Goal: Communication & Community: Ask a question

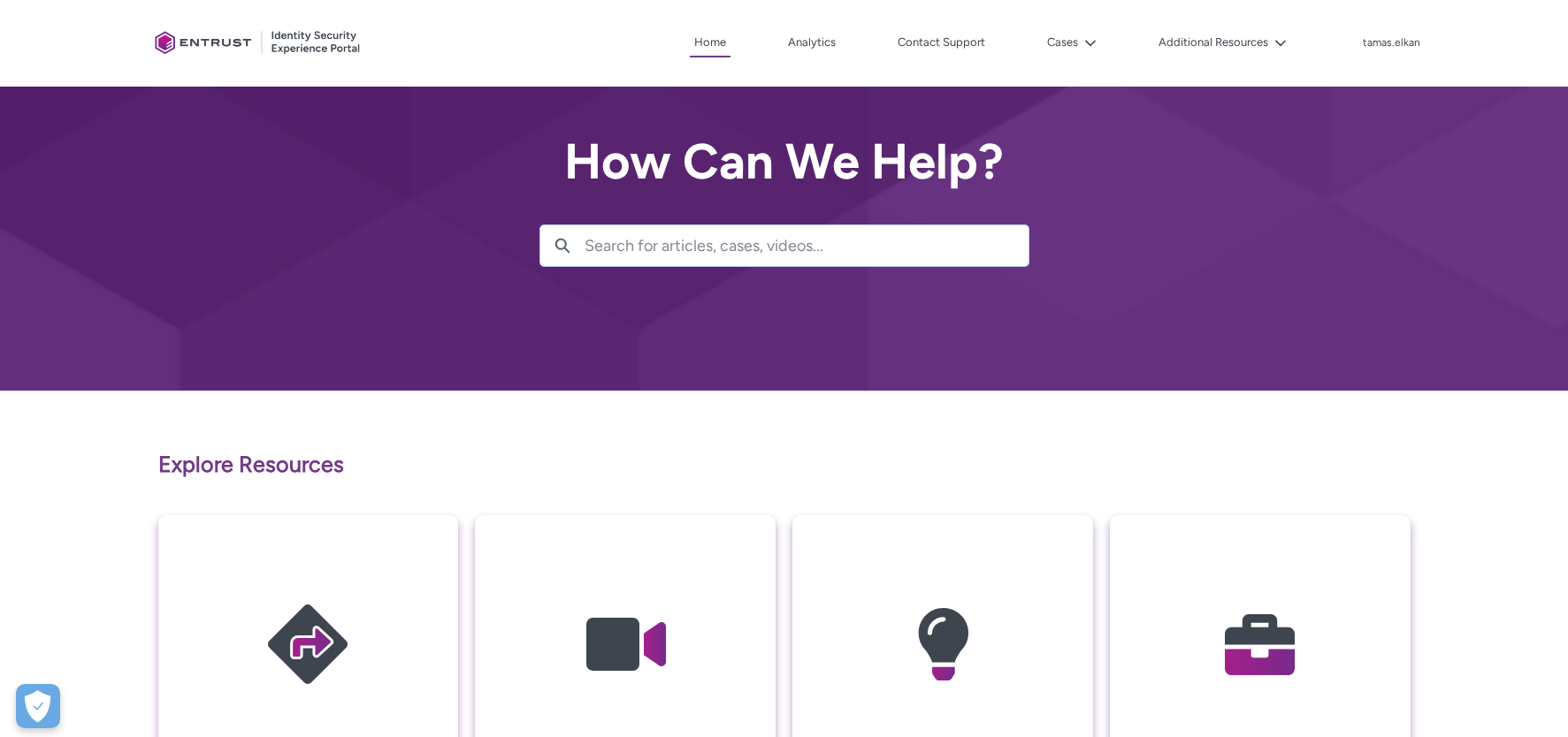
click at [1061, 48] on button "Cases" at bounding box center [1071, 43] width 58 height 27
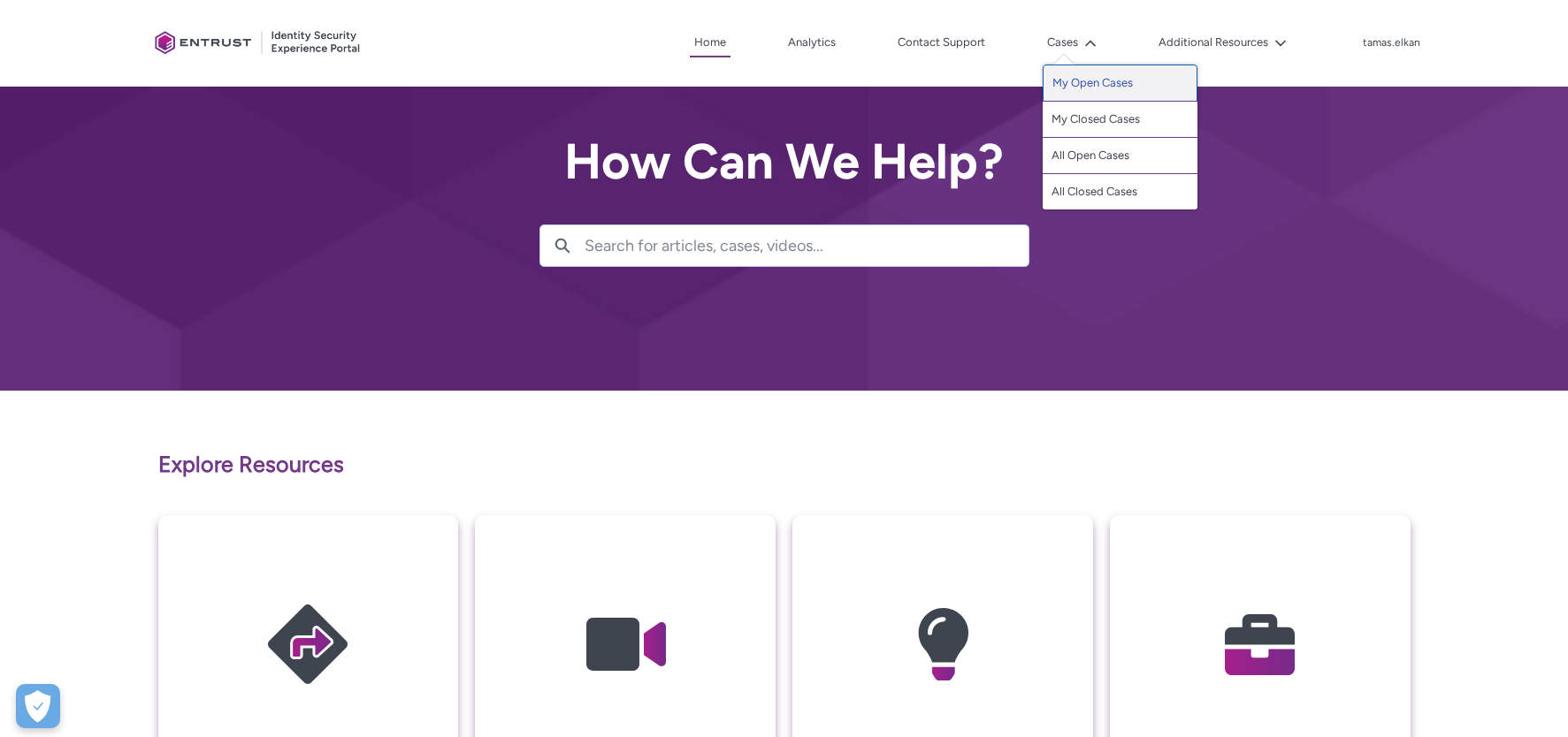
click at [1070, 76] on link "My Open Cases" at bounding box center [1120, 83] width 155 height 38
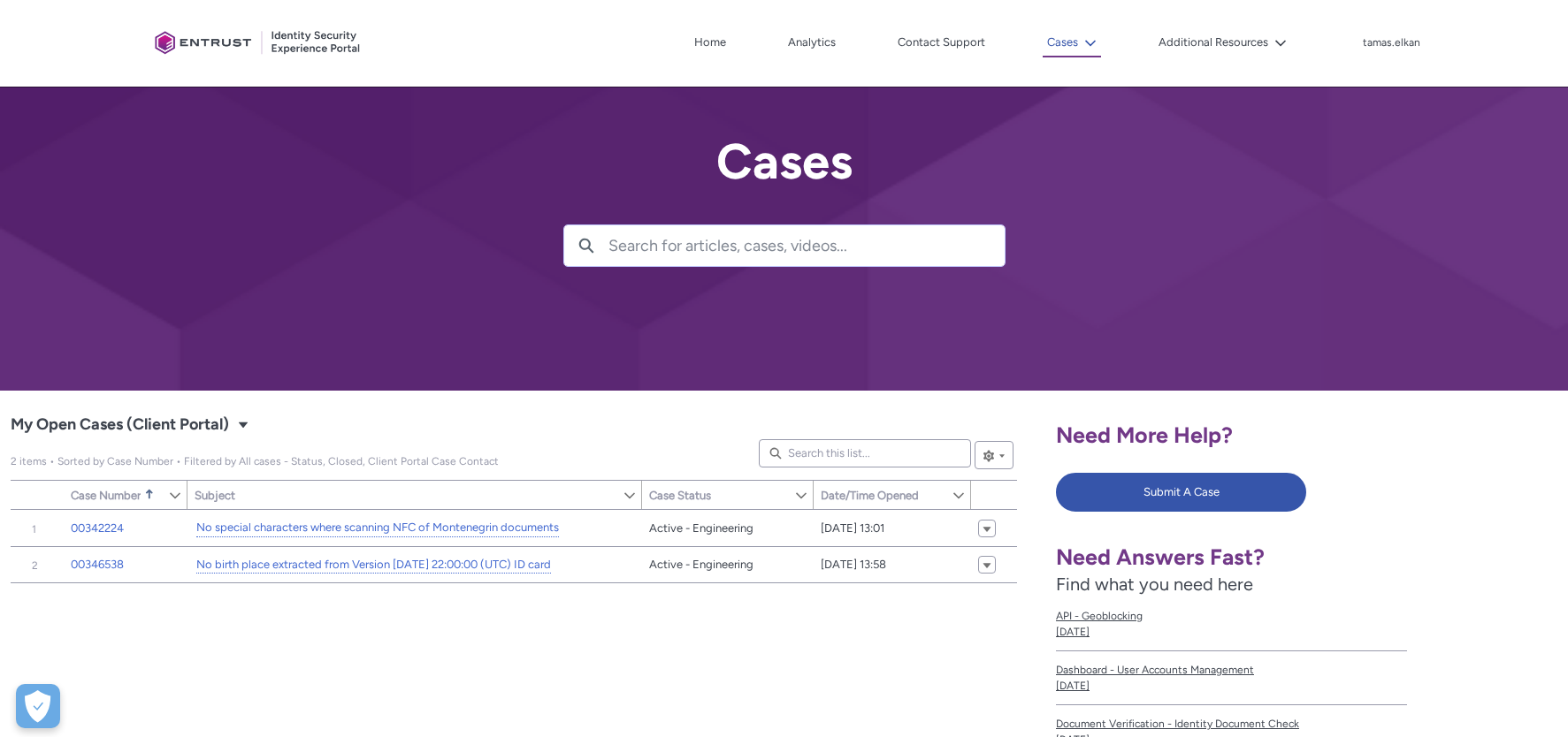
click at [1092, 42] on icon at bounding box center [1091, 44] width 13 height 13
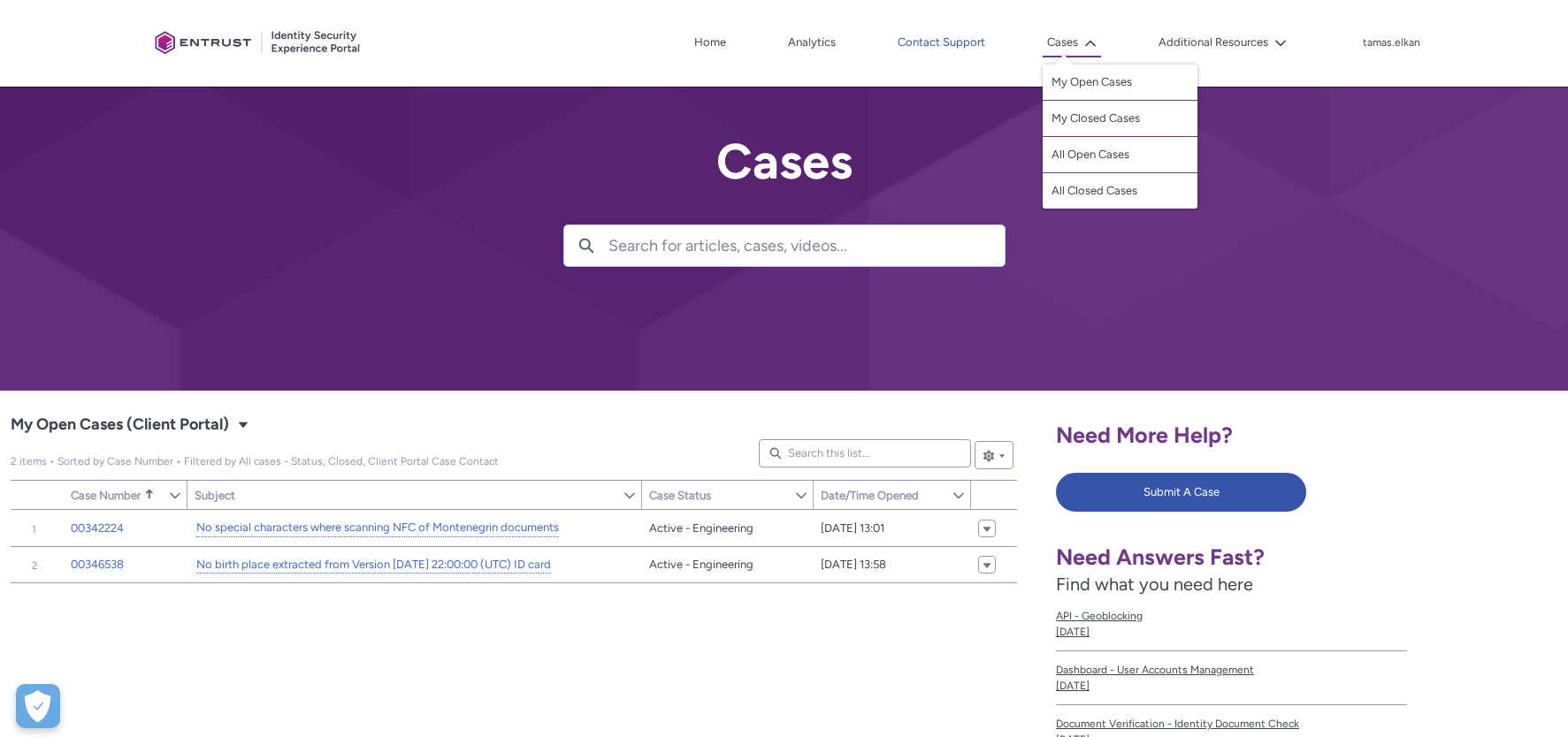
click at [942, 47] on link "Contact Support" at bounding box center [942, 43] width 97 height 27
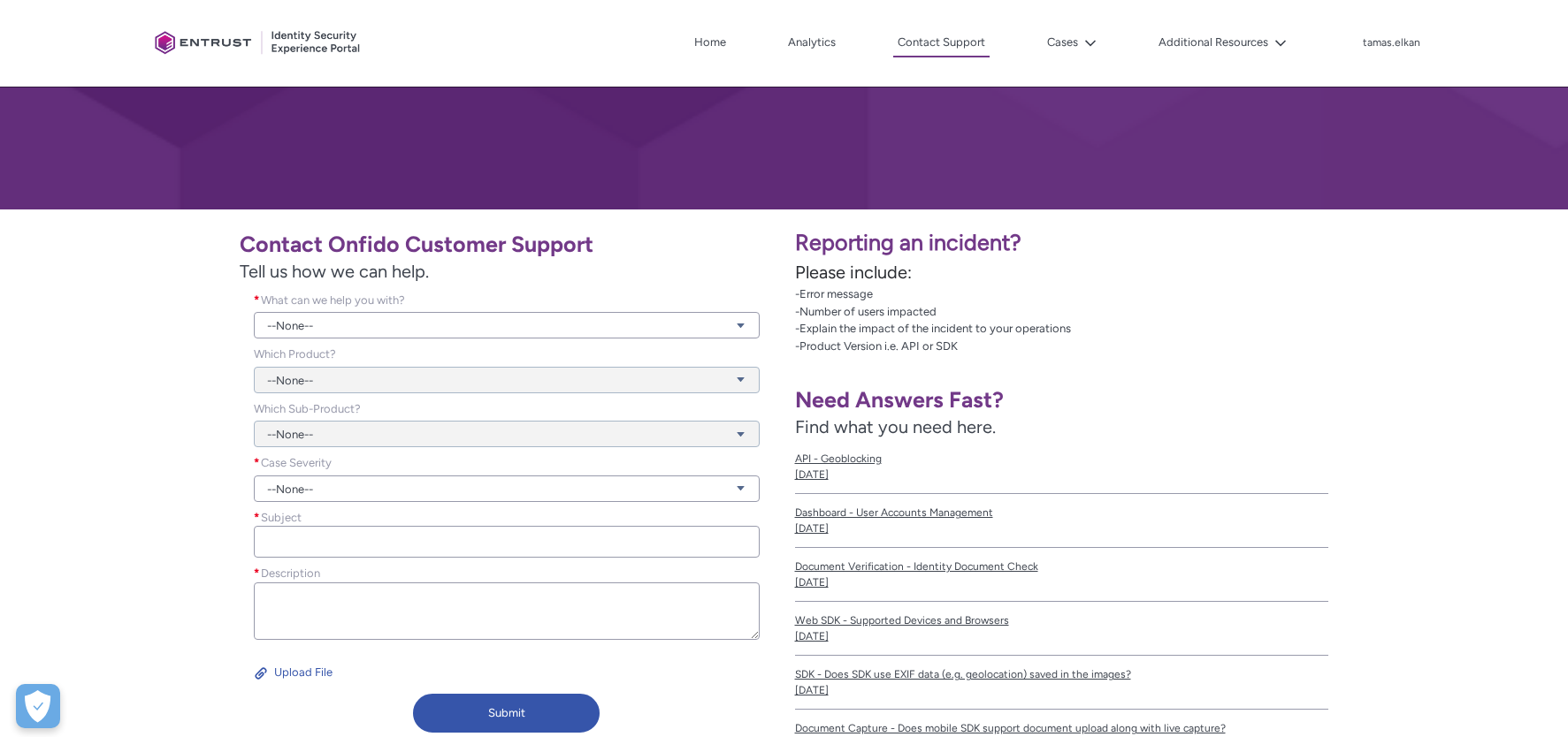
scroll to position [294, 0]
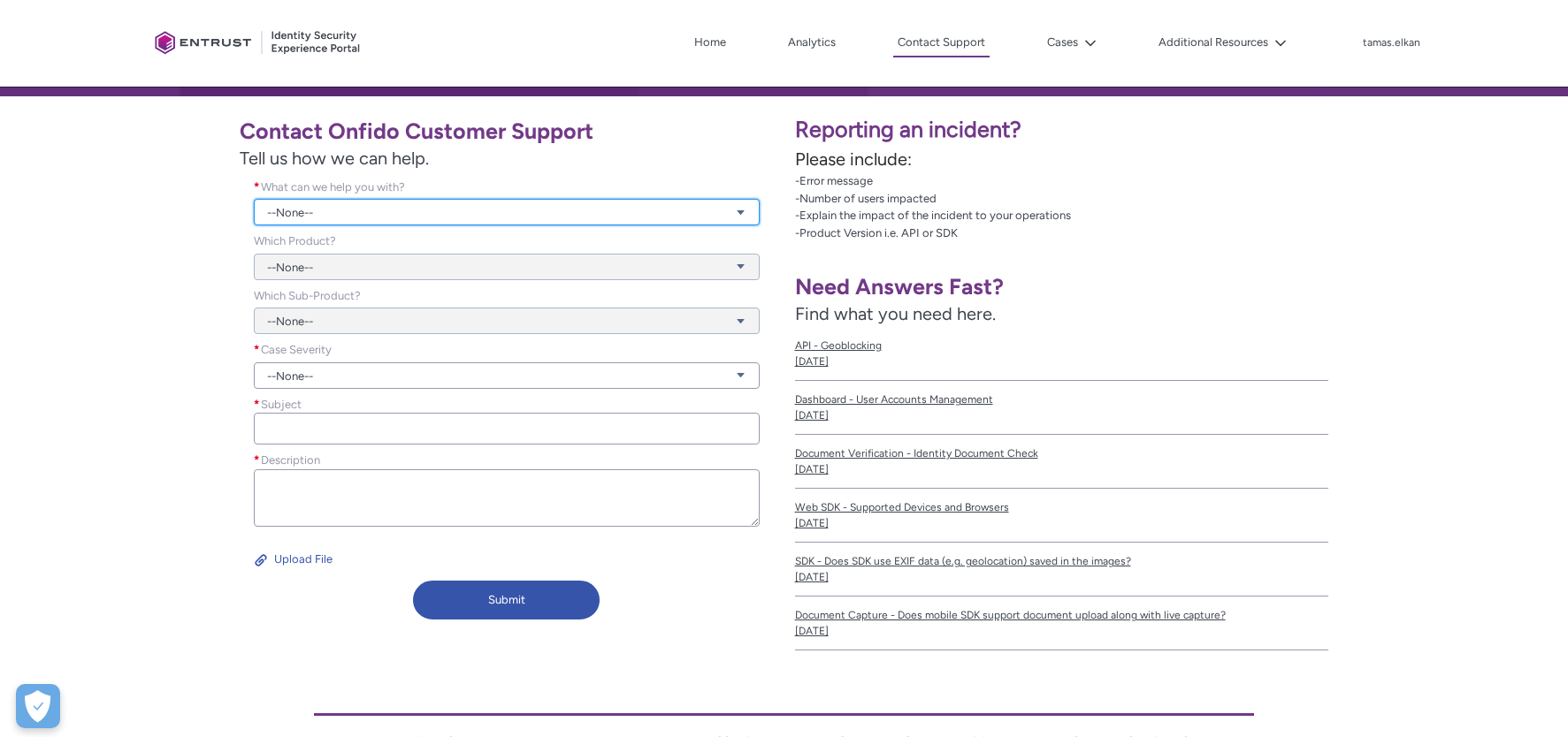
click at [366, 207] on link "--None--" at bounding box center [507, 212] width 506 height 27
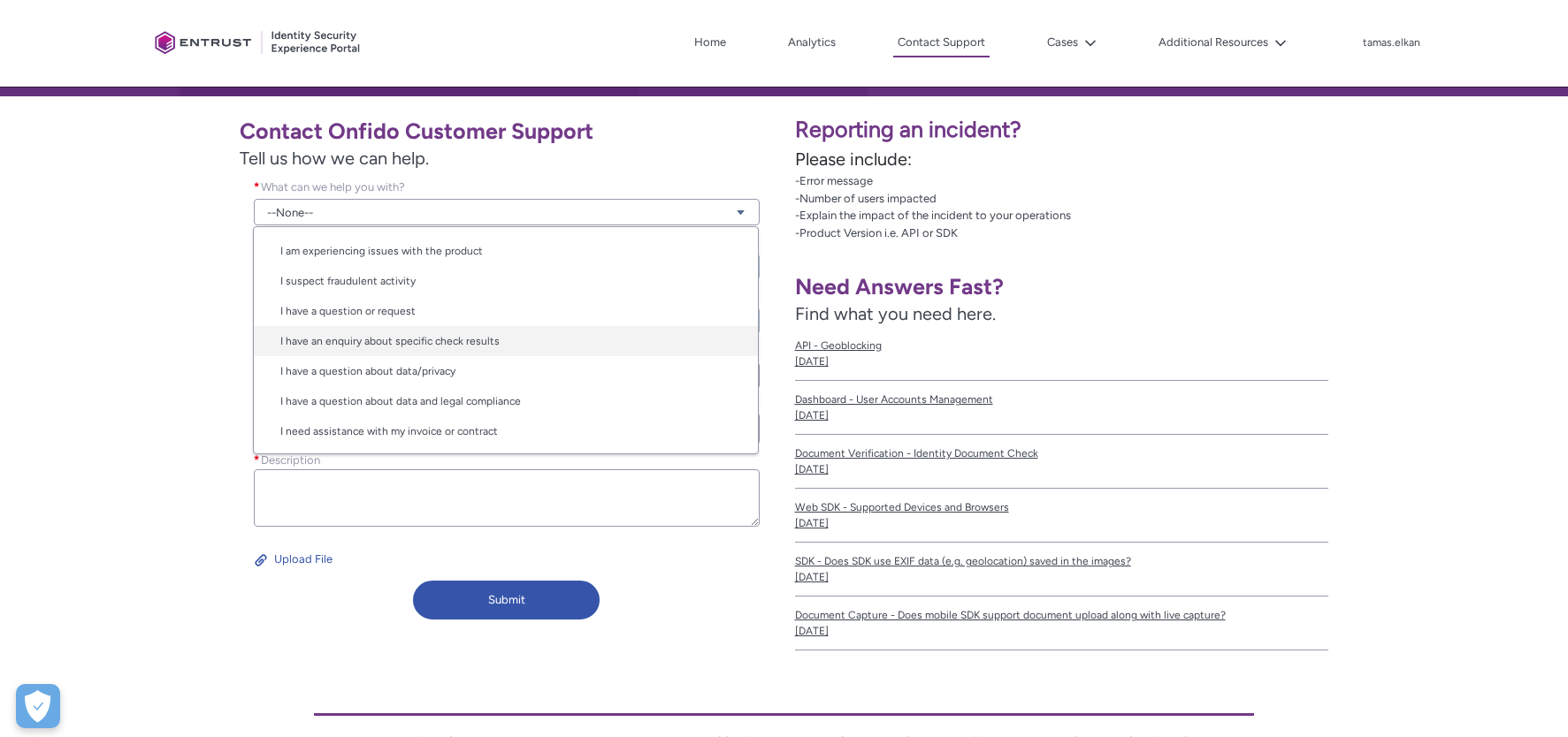
scroll to position [0, 0]
click at [389, 343] on link "I have a question or request" at bounding box center [506, 340] width 504 height 30
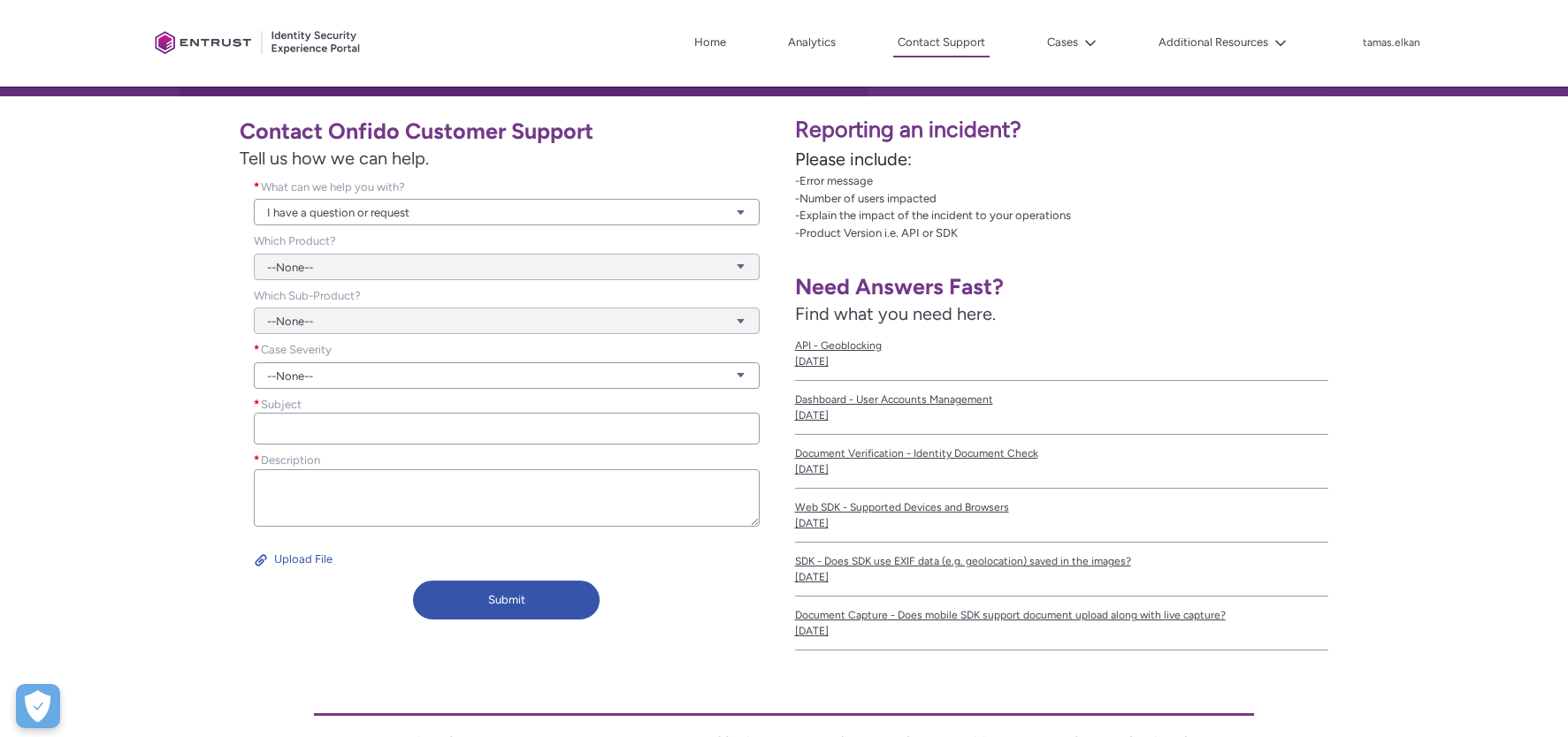
click at [380, 256] on div "--None--" at bounding box center [507, 256] width 506 height 47
click at [394, 272] on div "--None--" at bounding box center [507, 256] width 506 height 47
click at [391, 213] on link "I have a question or request" at bounding box center [507, 212] width 506 height 27
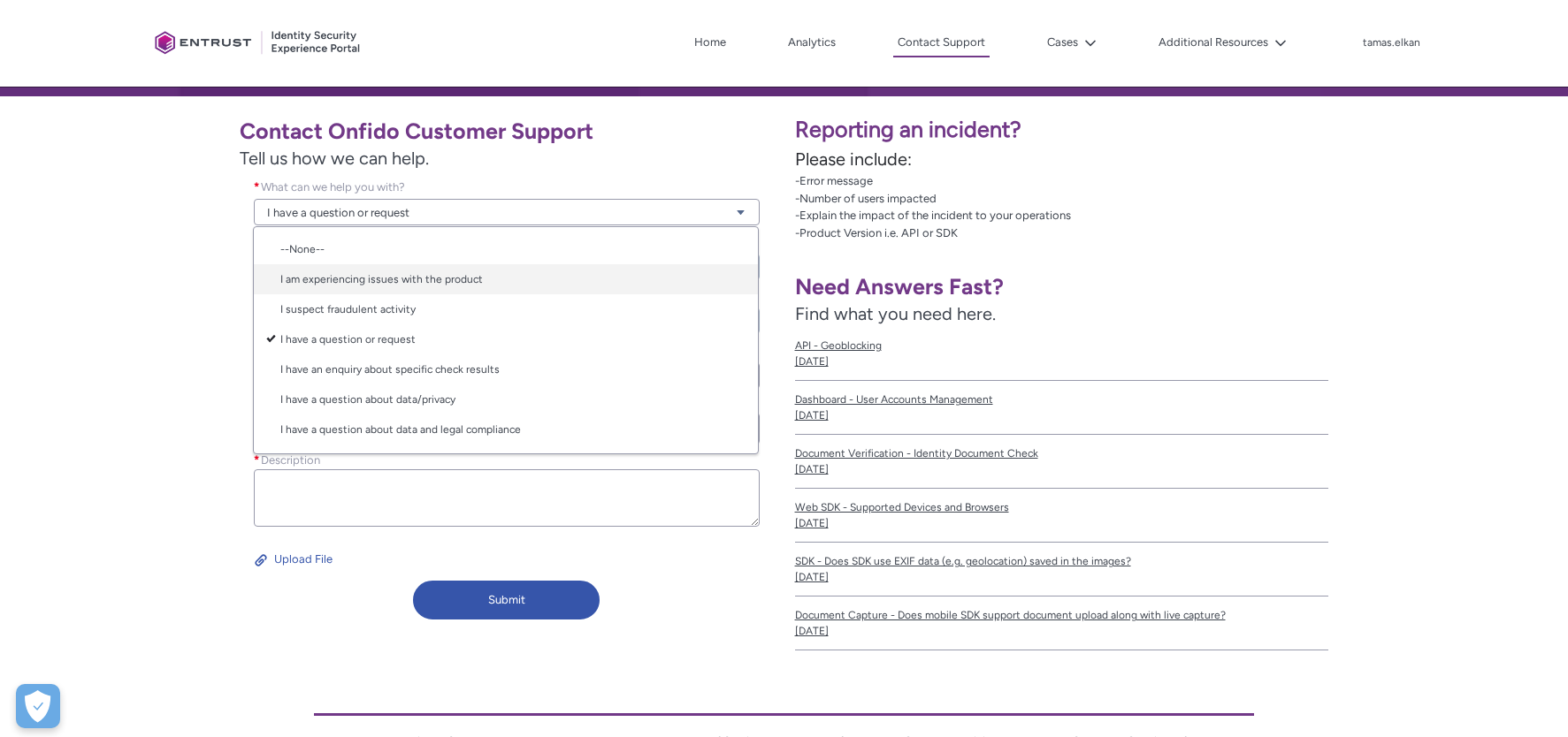
click at [388, 283] on link "I am experiencing issues with the product" at bounding box center [506, 279] width 504 height 30
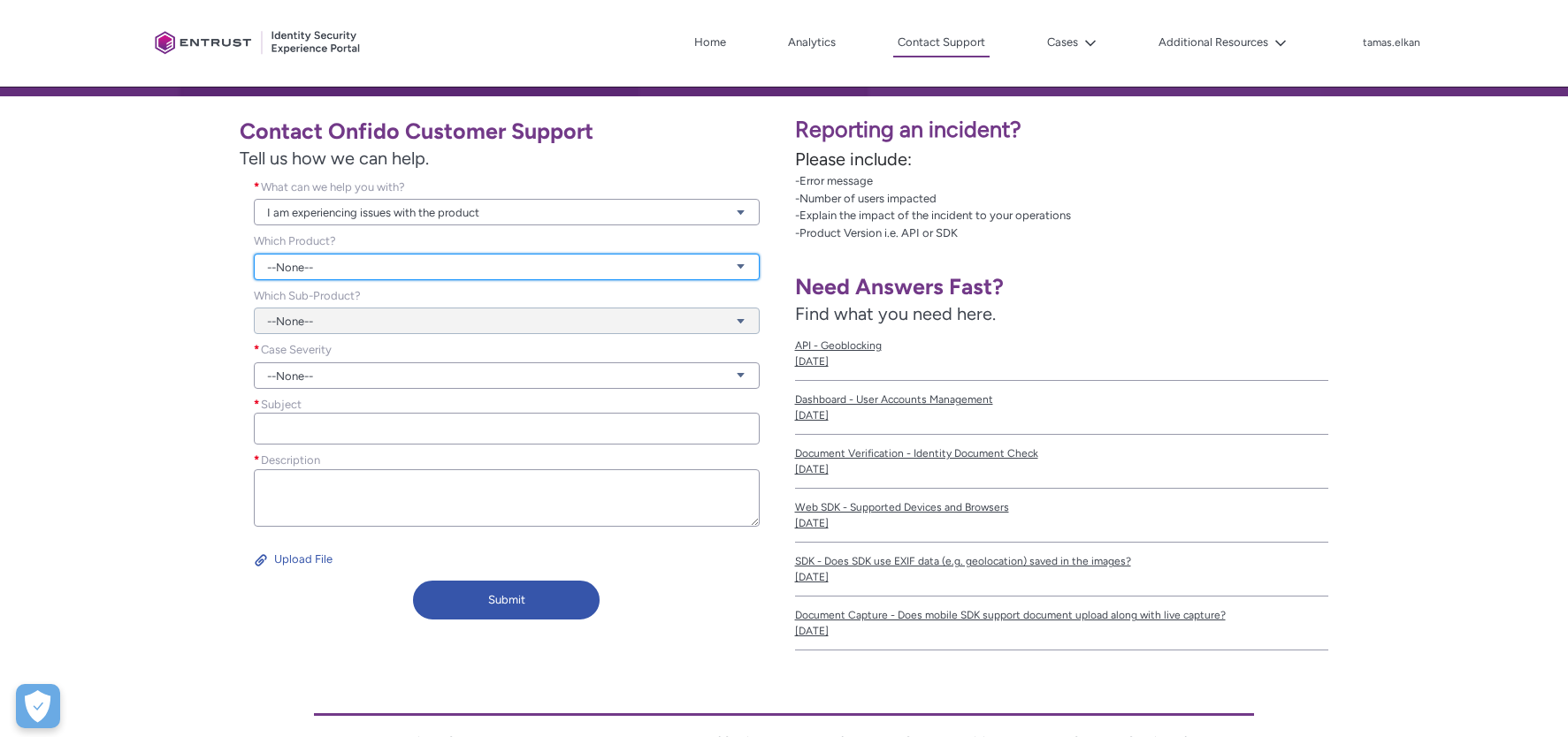
click at [380, 259] on link "--None--" at bounding box center [507, 267] width 506 height 27
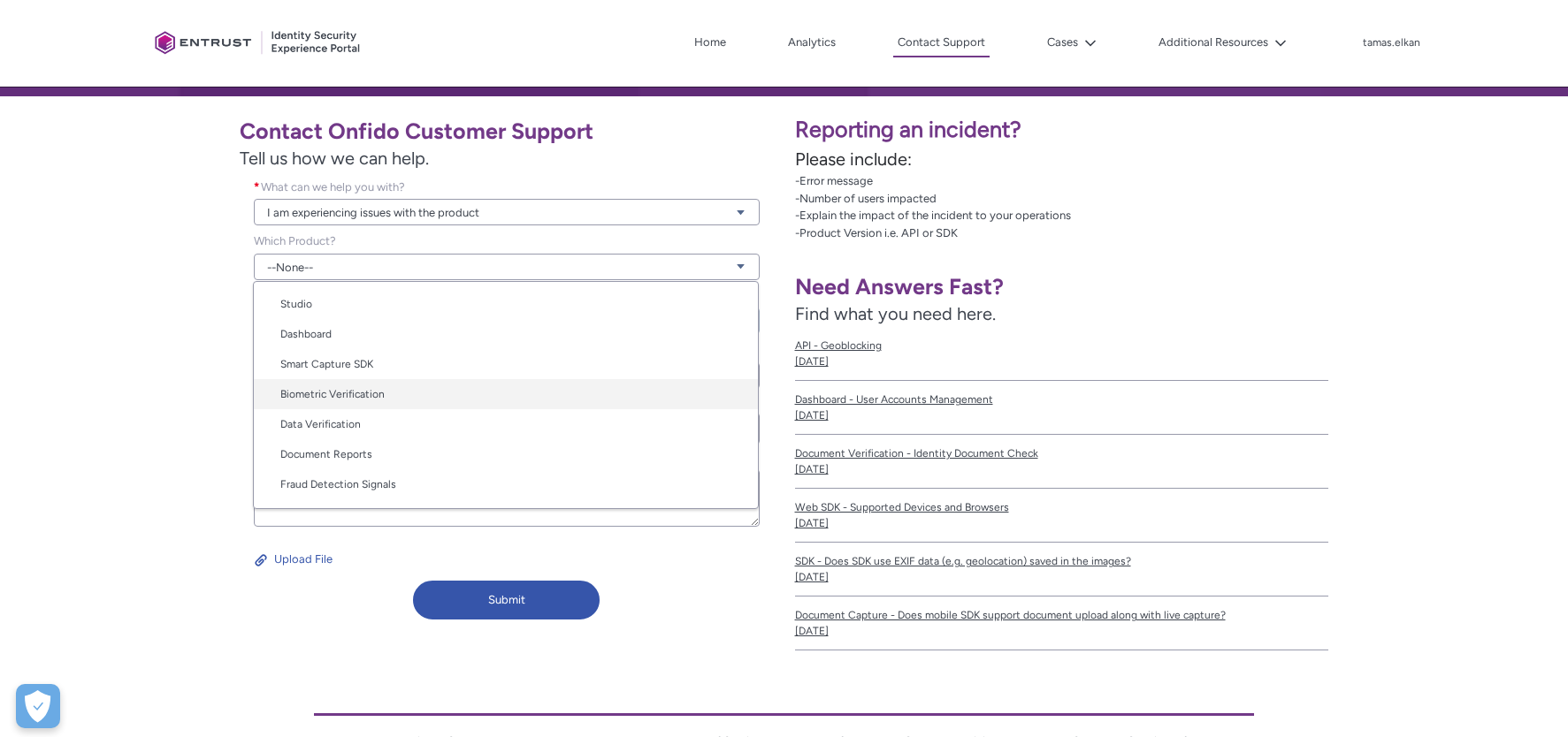
scroll to position [89, 0]
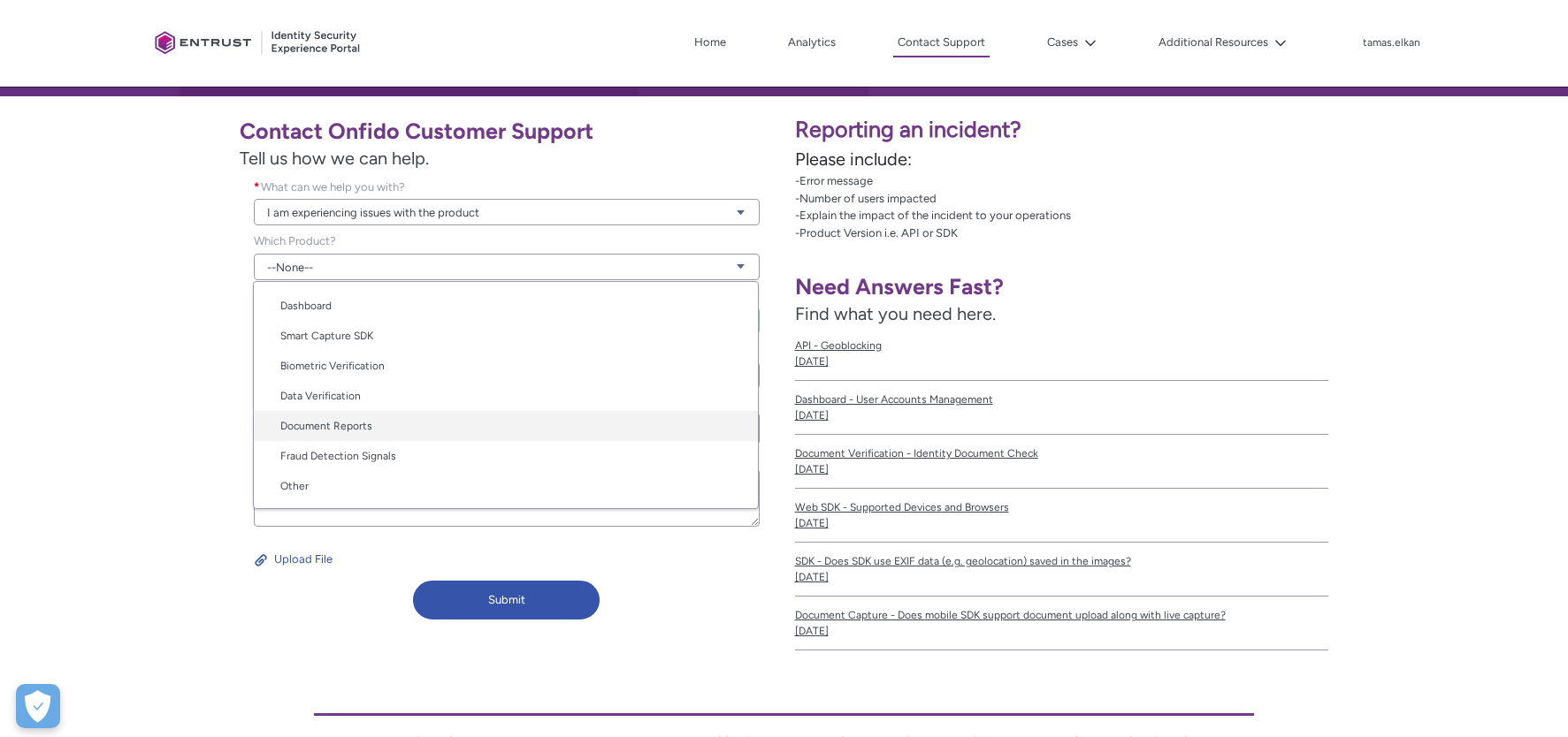
click at [376, 428] on link "Document Reports" at bounding box center [506, 427] width 504 height 30
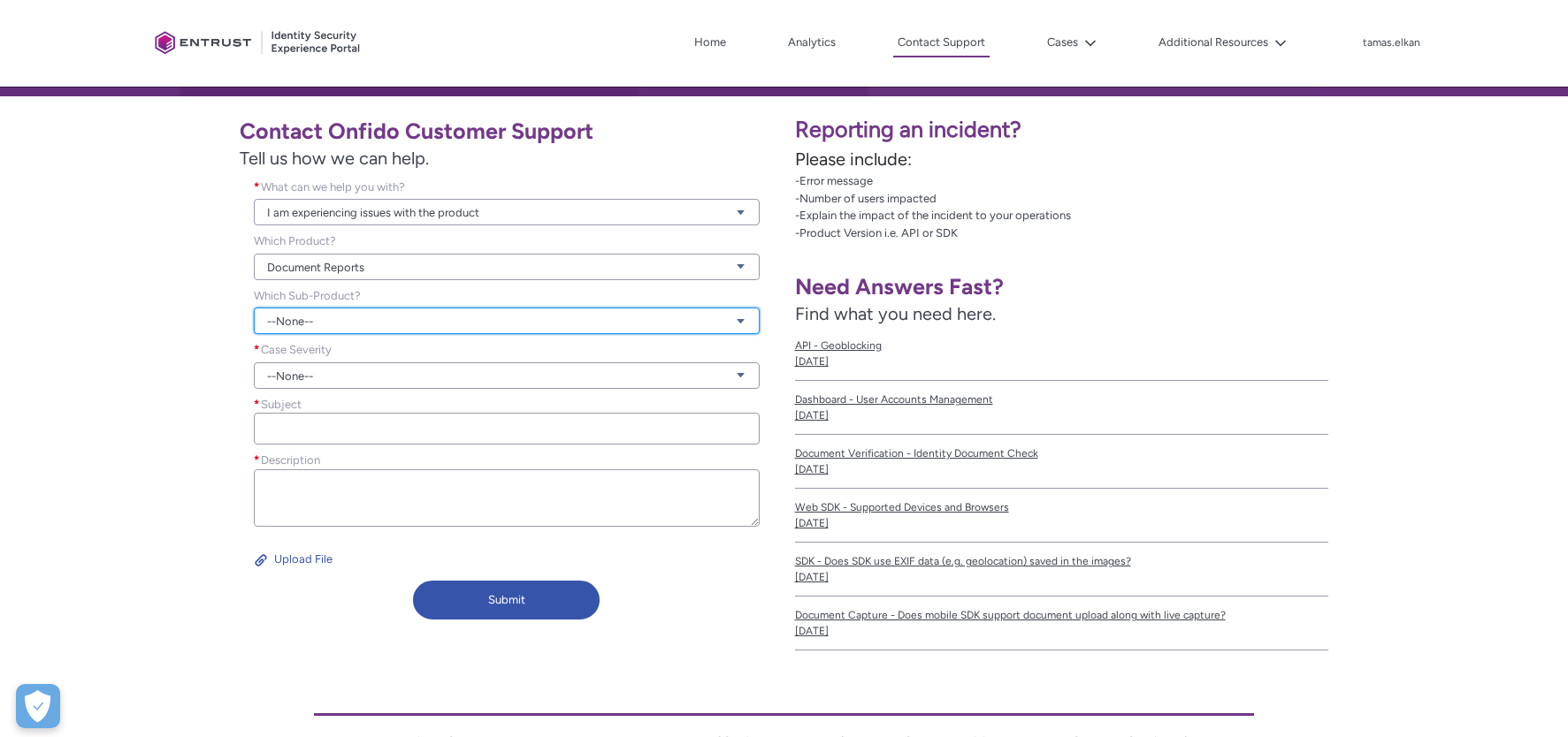
click at [349, 318] on link "--None--" at bounding box center [507, 321] width 506 height 27
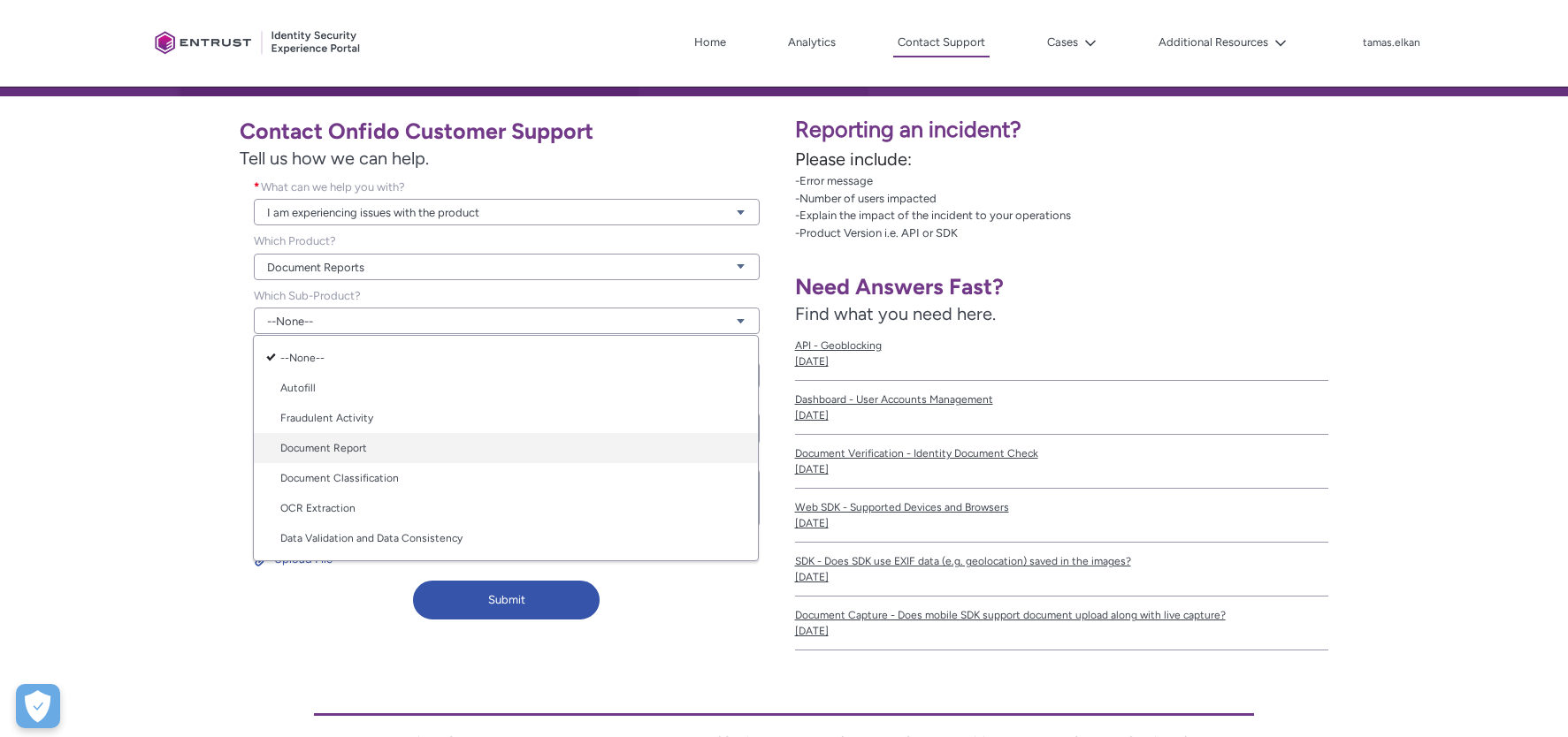
click at [359, 450] on link "Document Report" at bounding box center [506, 448] width 504 height 30
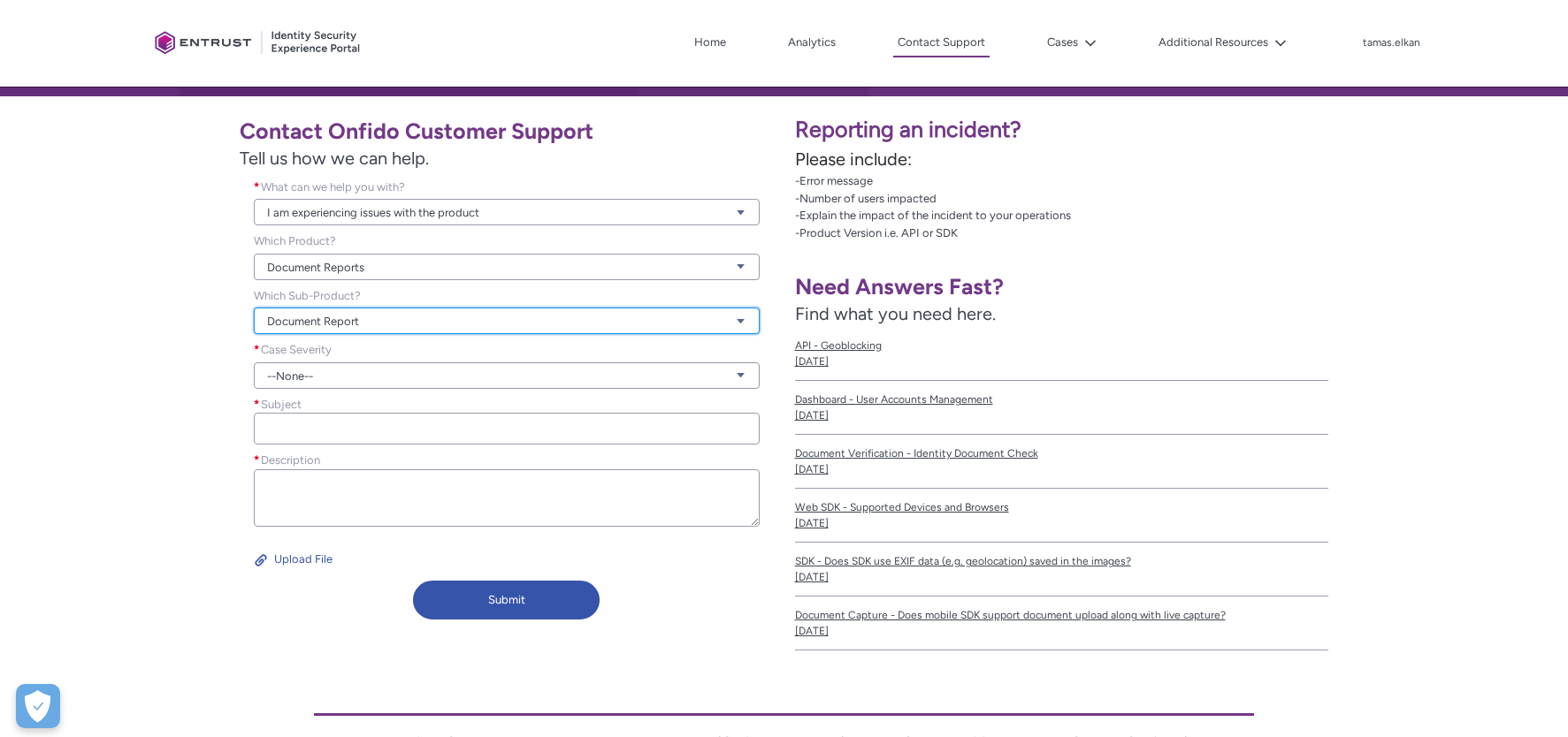
click at [383, 327] on link "Document Report" at bounding box center [507, 321] width 506 height 27
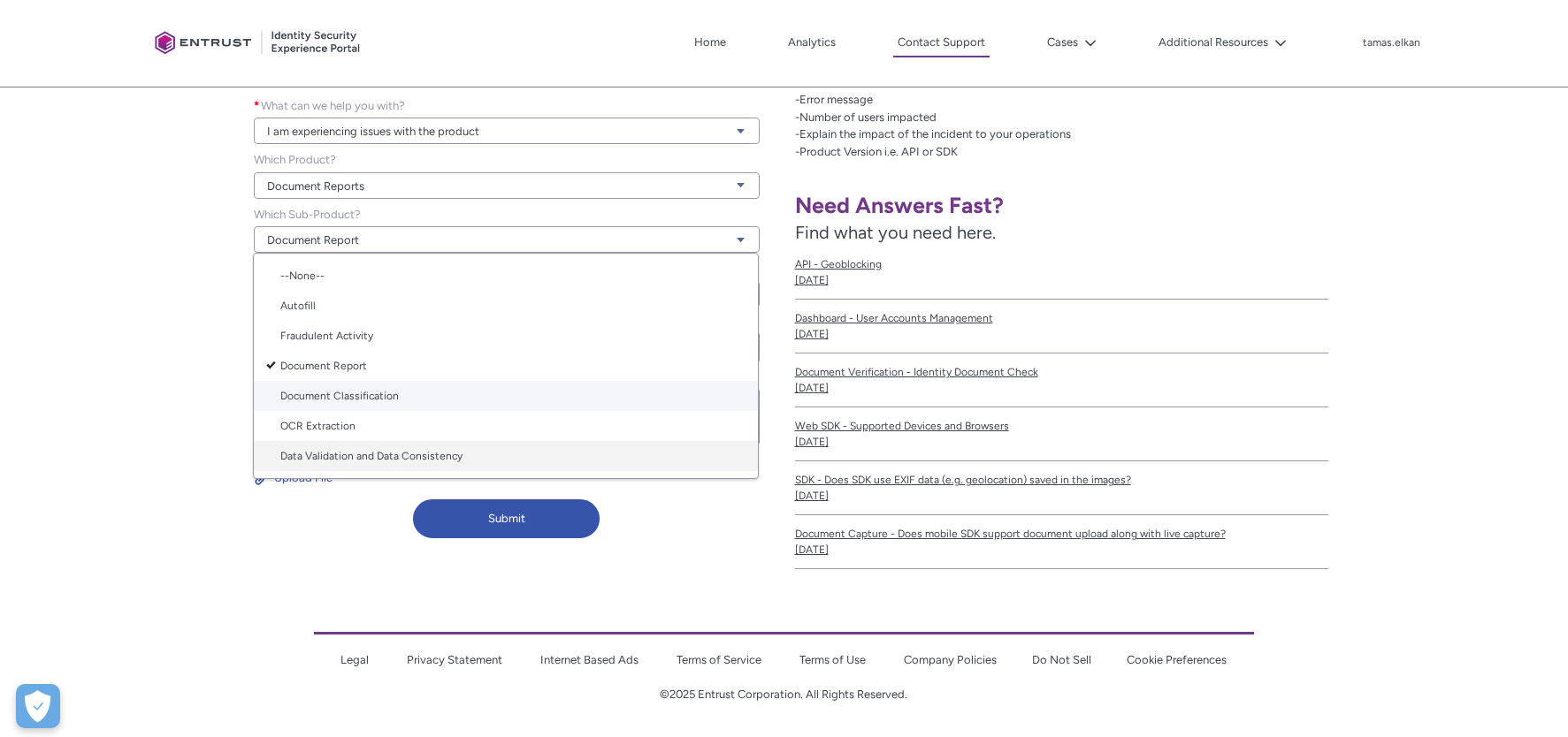
scroll to position [377, 0]
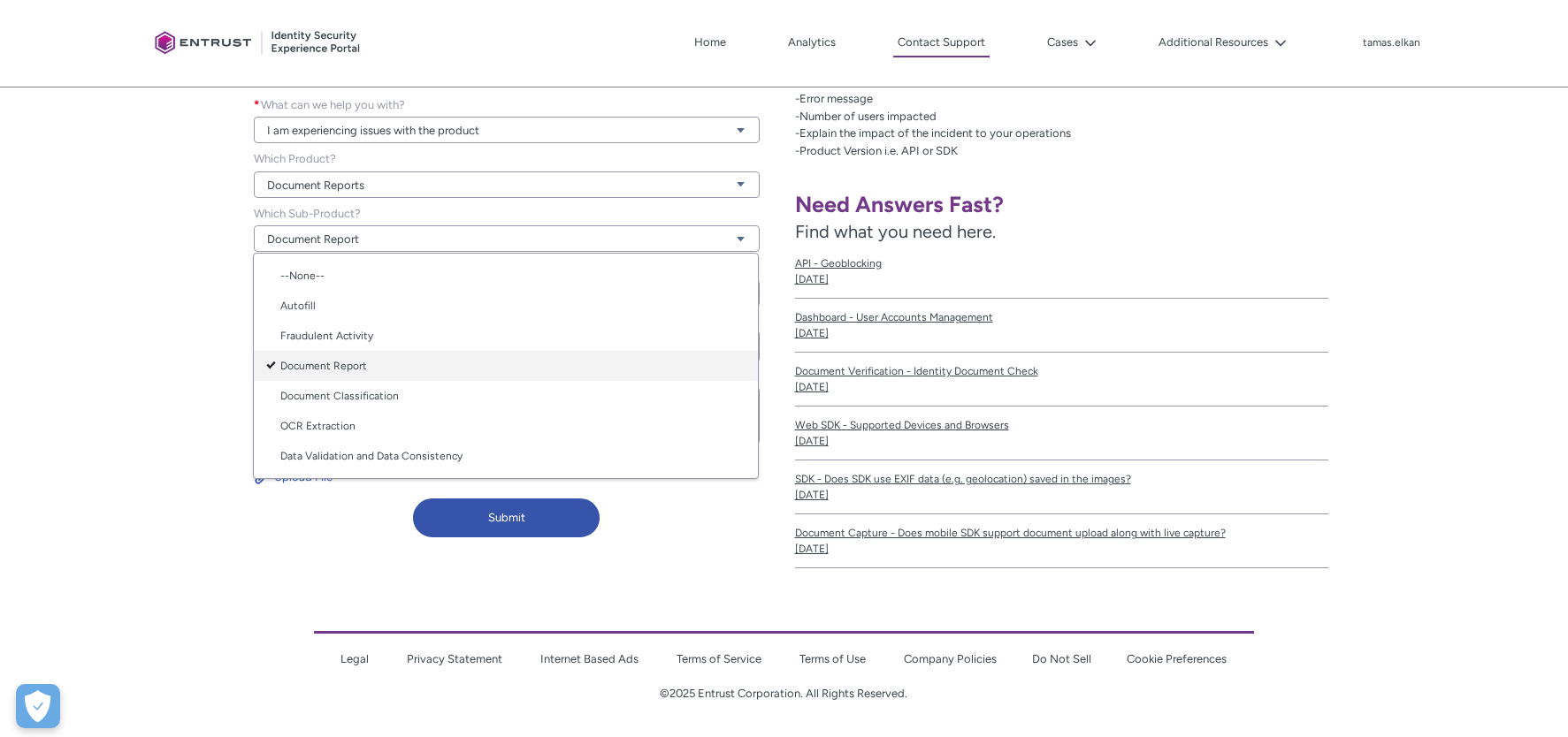
click at [354, 361] on link "Document Report" at bounding box center [506, 366] width 504 height 30
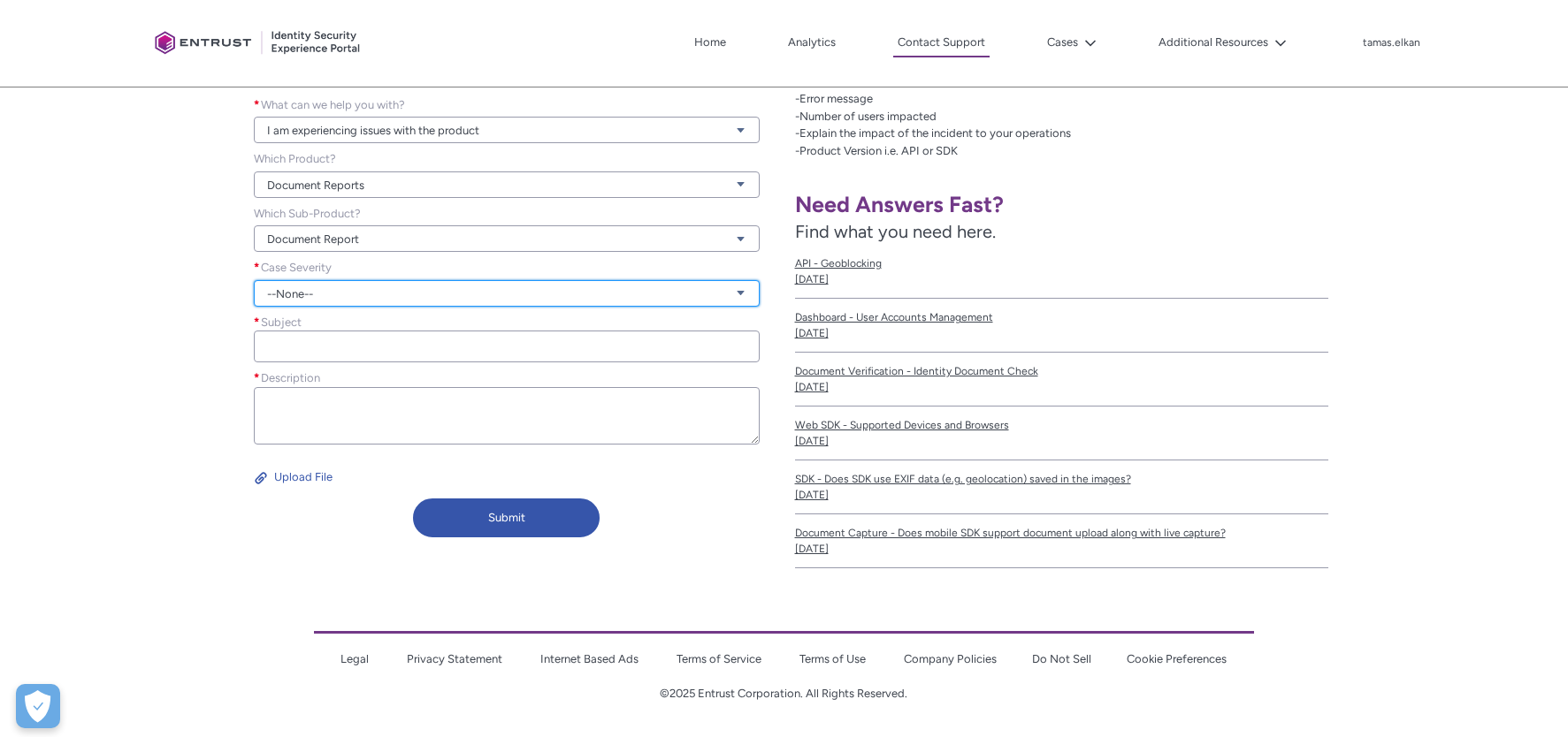
click at [341, 283] on link "--None--" at bounding box center [507, 293] width 506 height 27
click at [339, 367] on link "Normal" at bounding box center [506, 360] width 504 height 30
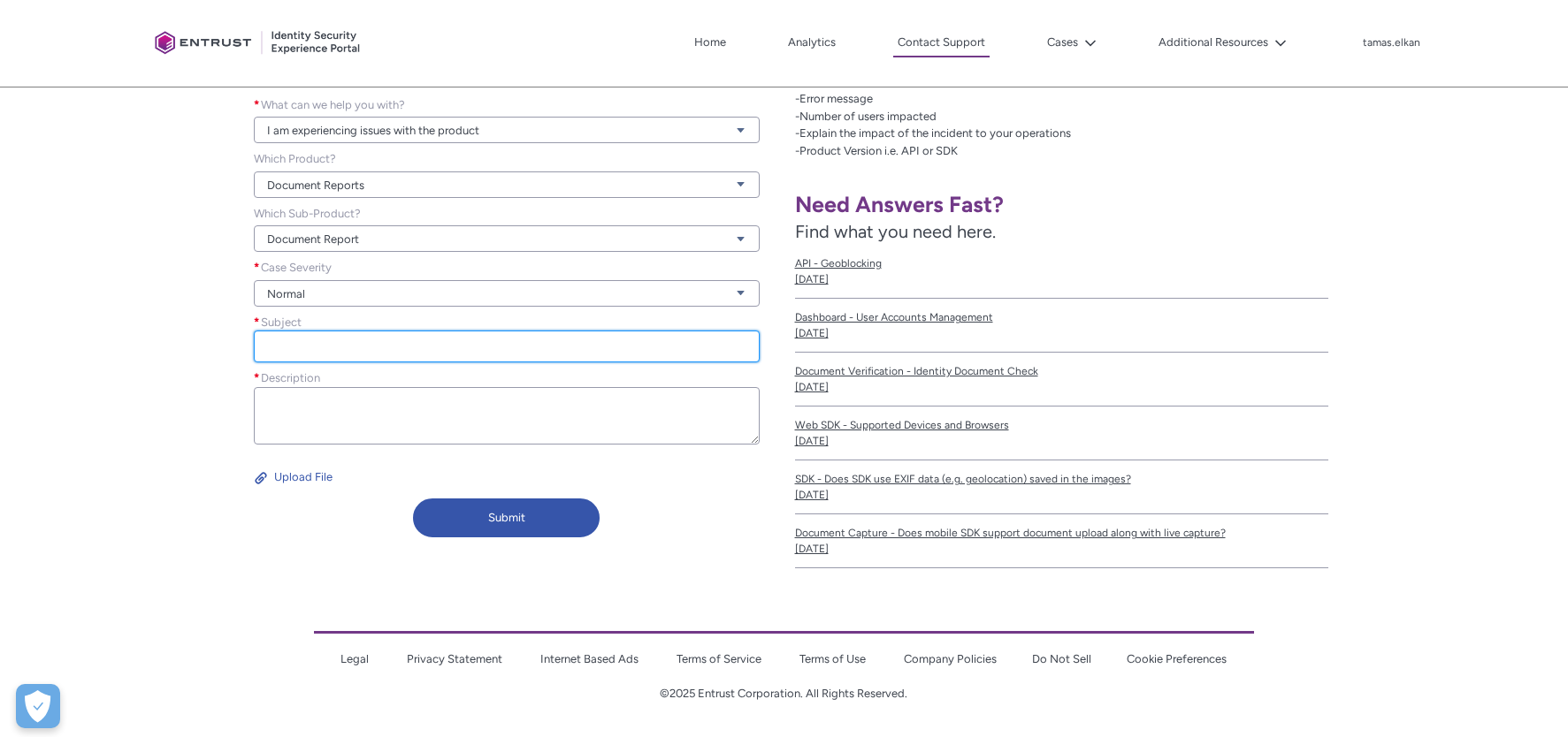
click at [334, 342] on input "Subject *" at bounding box center [507, 347] width 506 height 32
click at [295, 348] on input "Subject *" at bounding box center [507, 347] width 506 height 32
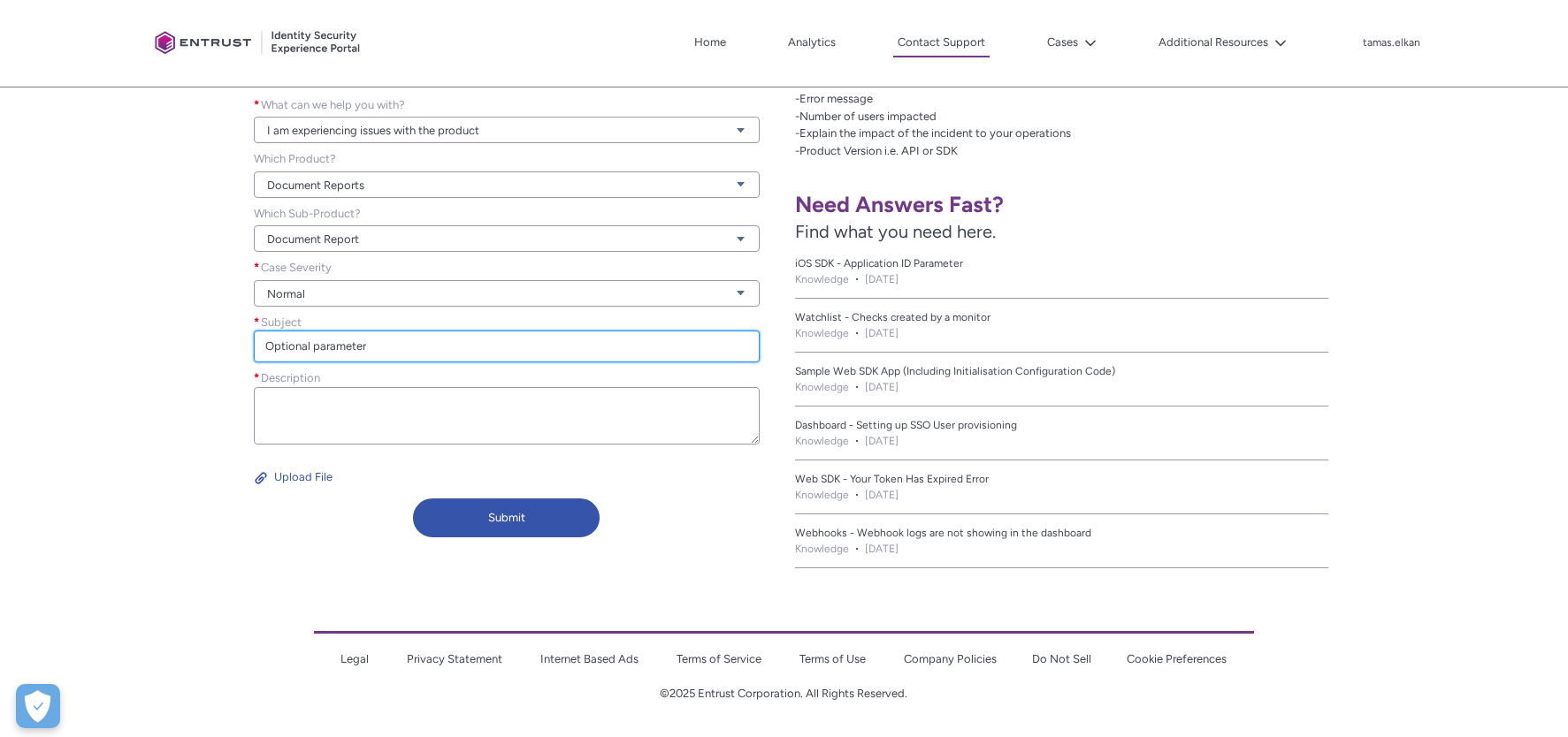
type input "Optional parameter"
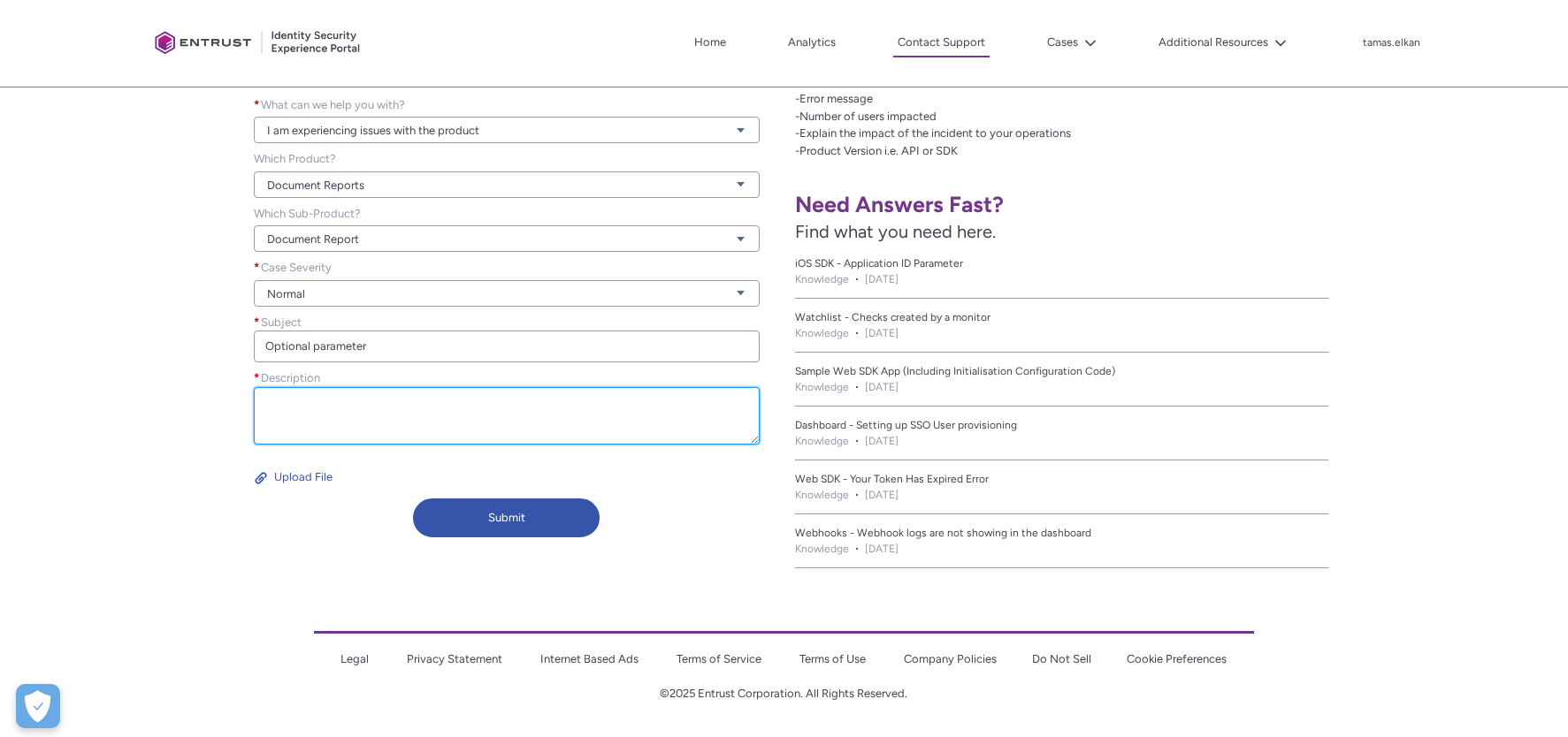
click at [325, 406] on textarea "Description *" at bounding box center [507, 416] width 506 height 57
click at [264, 430] on textarea "Hello Support Team," at bounding box center [507, 416] width 506 height 57
paste textarea "We have noticed that when getting the data via NFC from montenegrin documents (…"
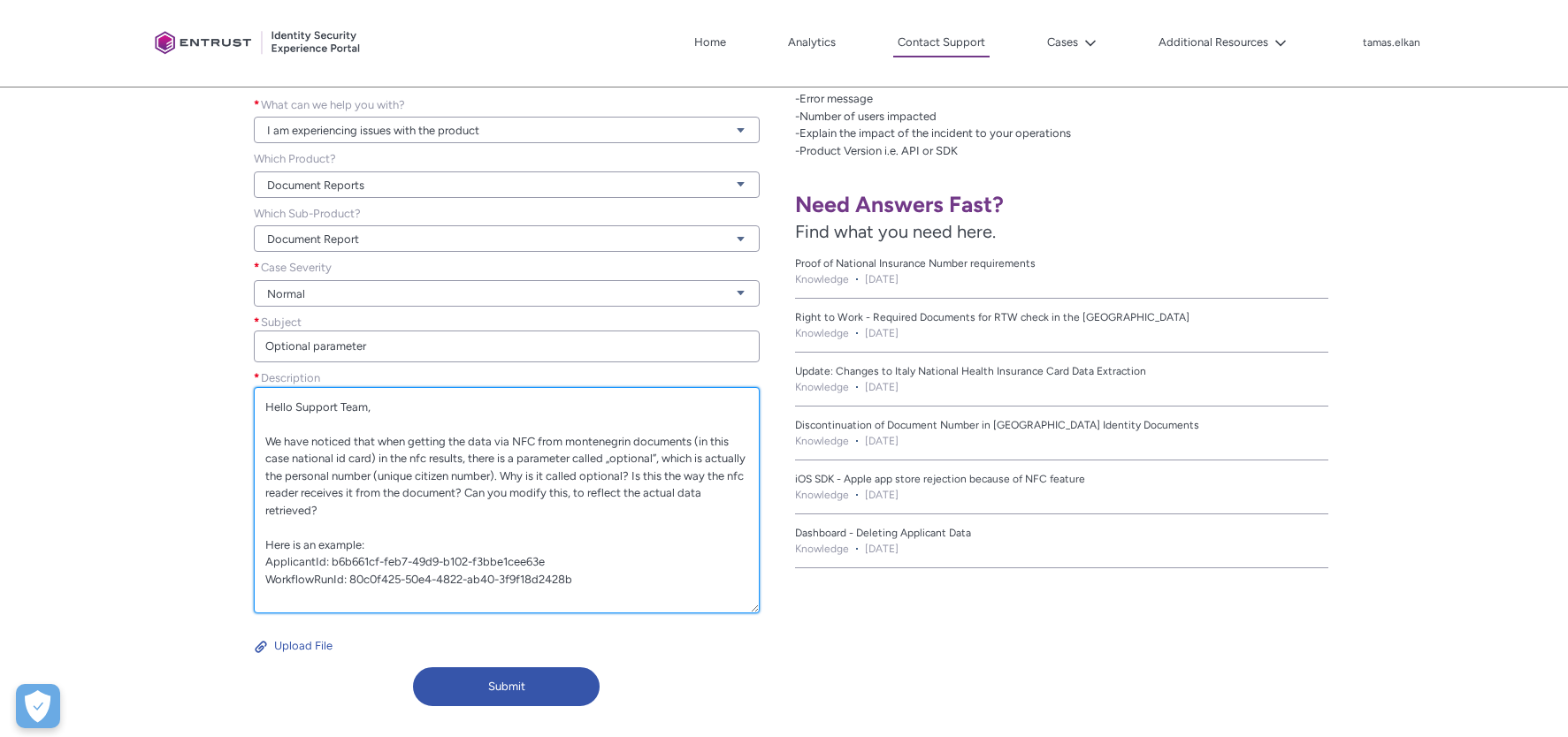
scroll to position [3, 0]
drag, startPoint x: 754, startPoint y: 437, endPoint x: 768, endPoint y: 607, distance: 170.6
click at [768, 607] on div "Description * Hello Support Team, We have noticed that when getting the data vi…" at bounding box center [507, 497] width 534 height 257
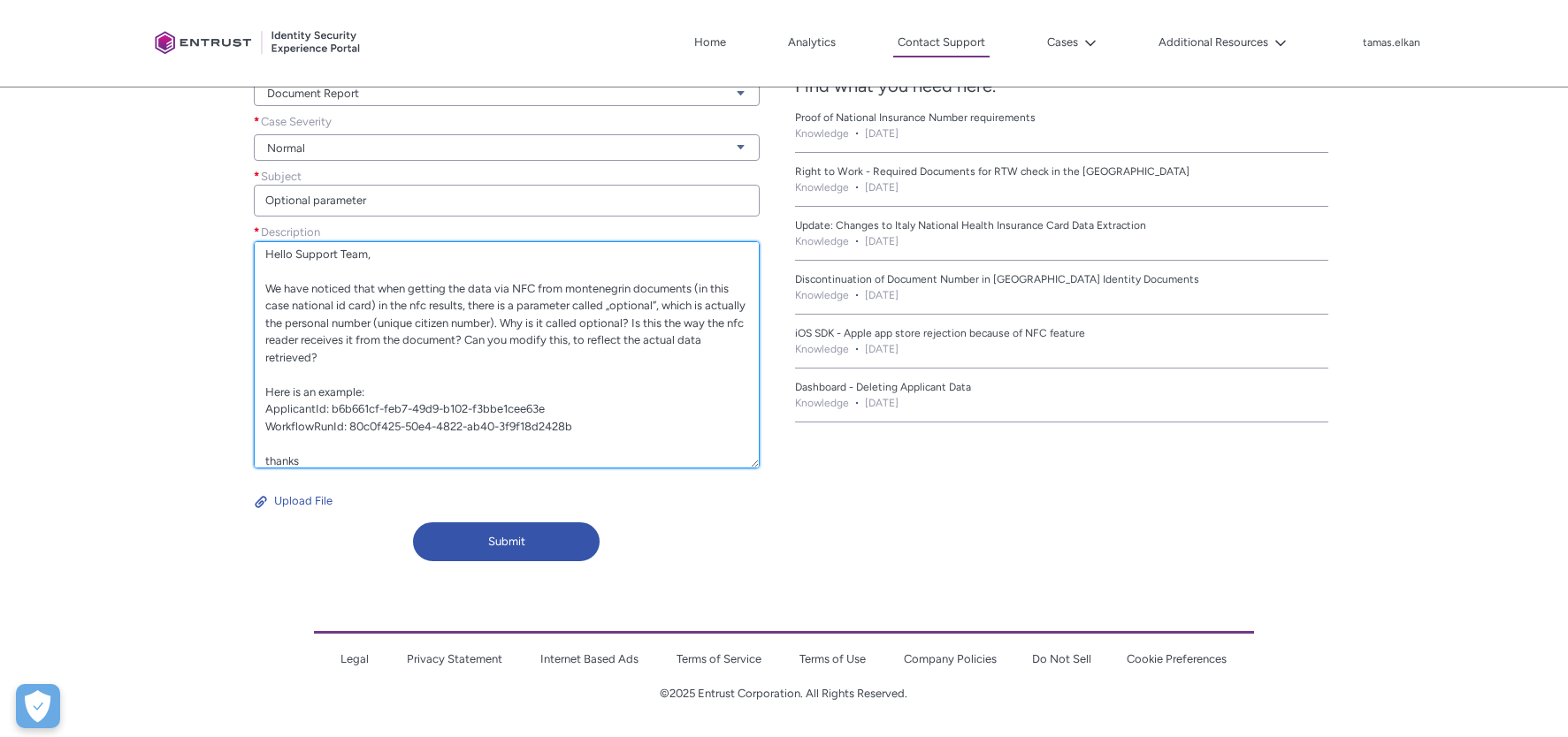
scroll to position [25, 0]
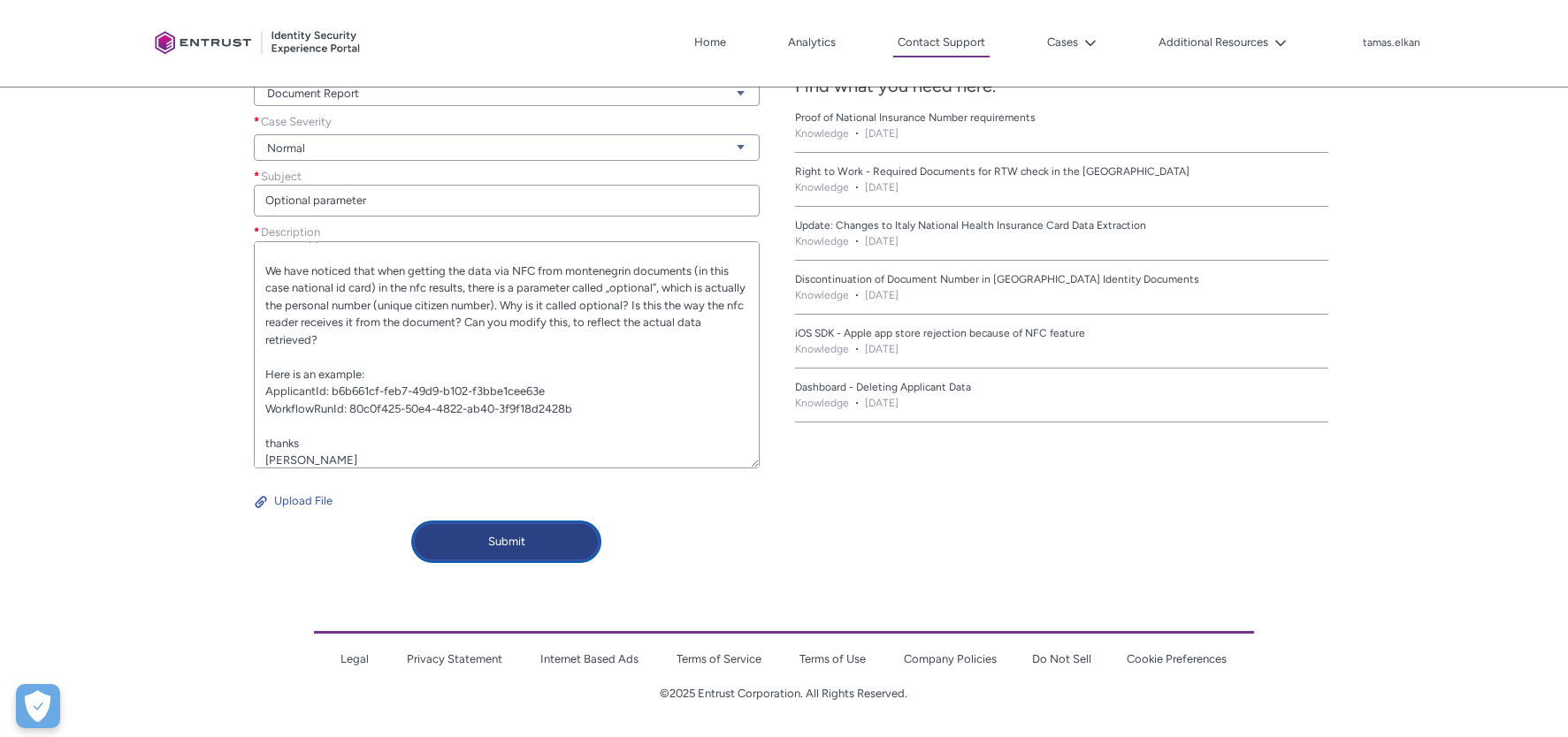
type textarea "Hello Support Team, We have noticed that when getting the data via NFC from mon…"
click at [516, 541] on button "Submit" at bounding box center [507, 541] width 187 height 38
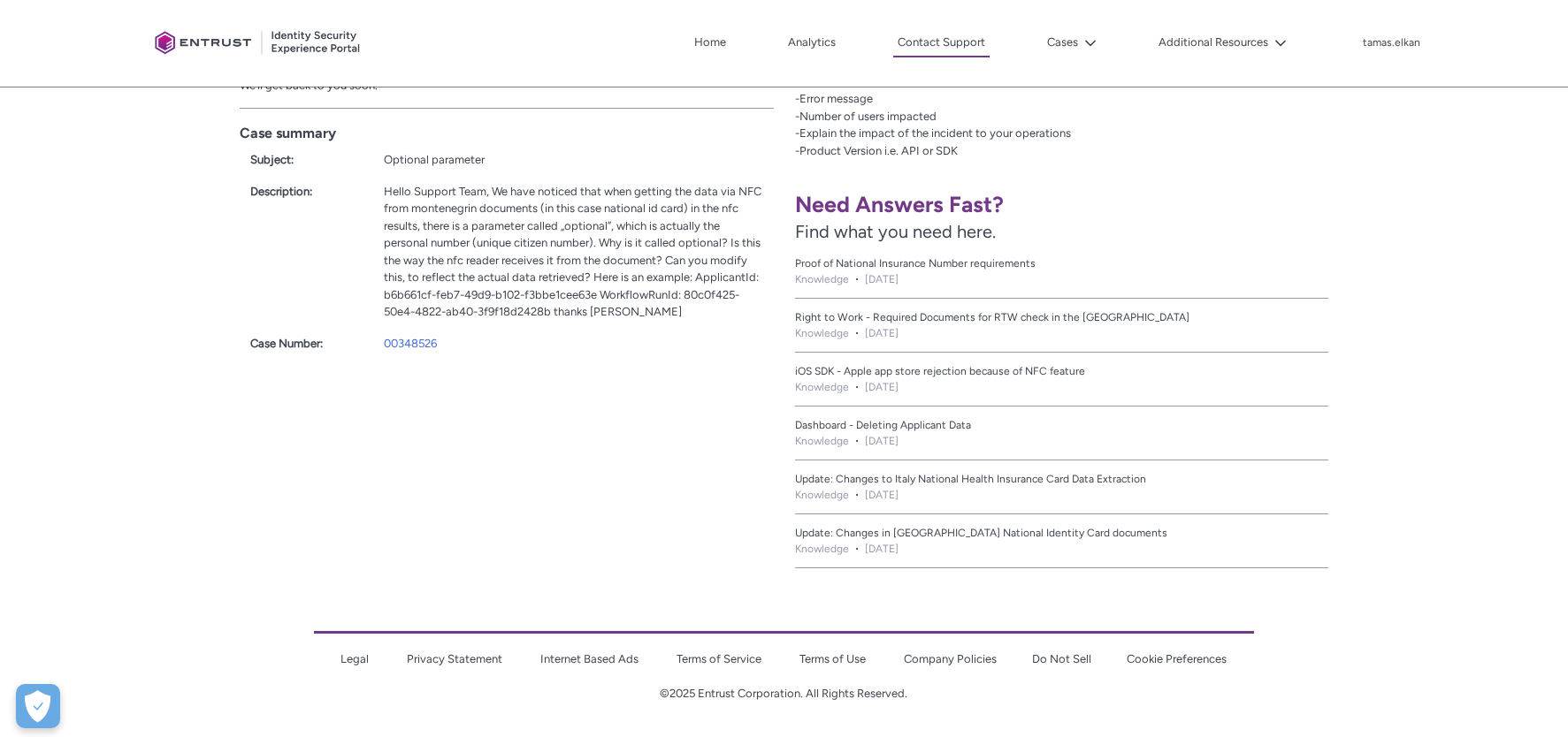
scroll to position [377, 0]
